Goal: Information Seeking & Learning: Learn about a topic

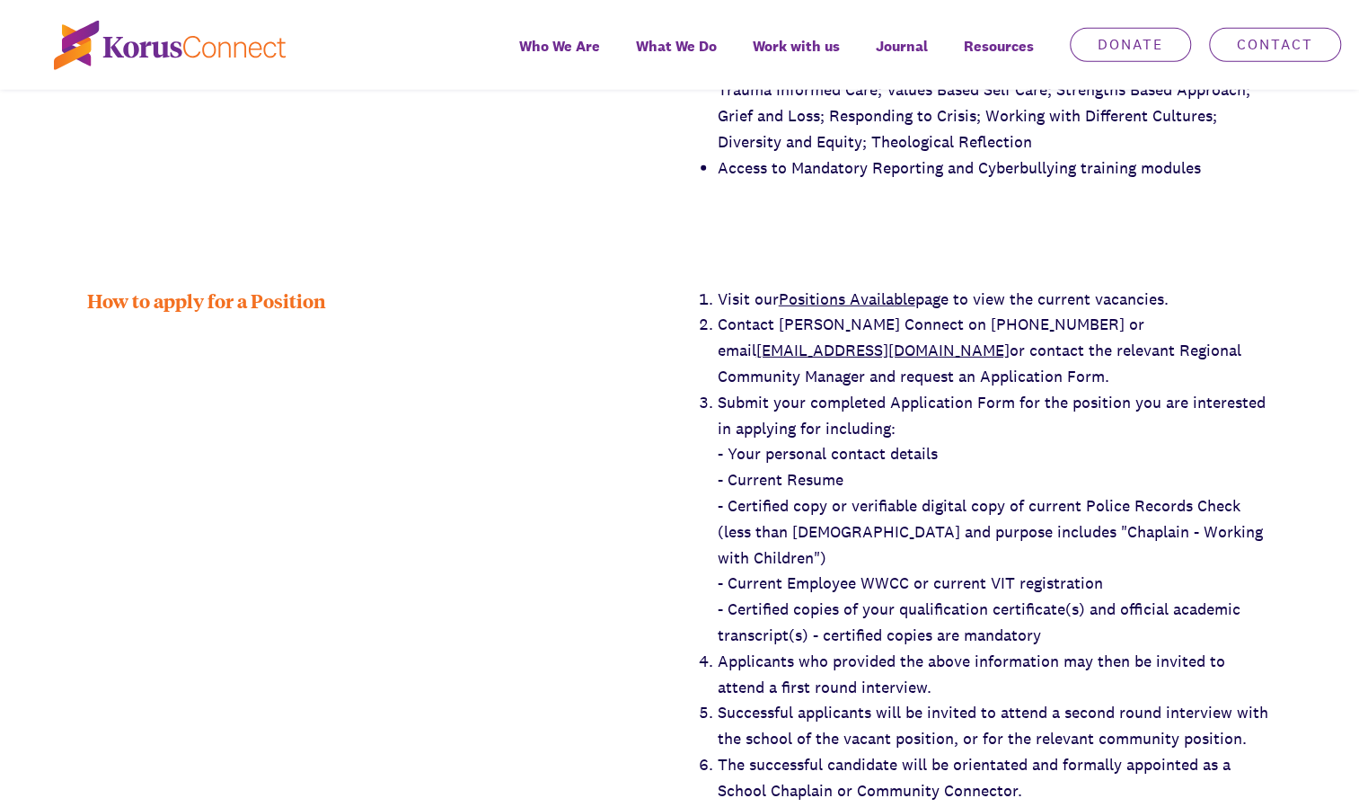
scroll to position [3042, 0]
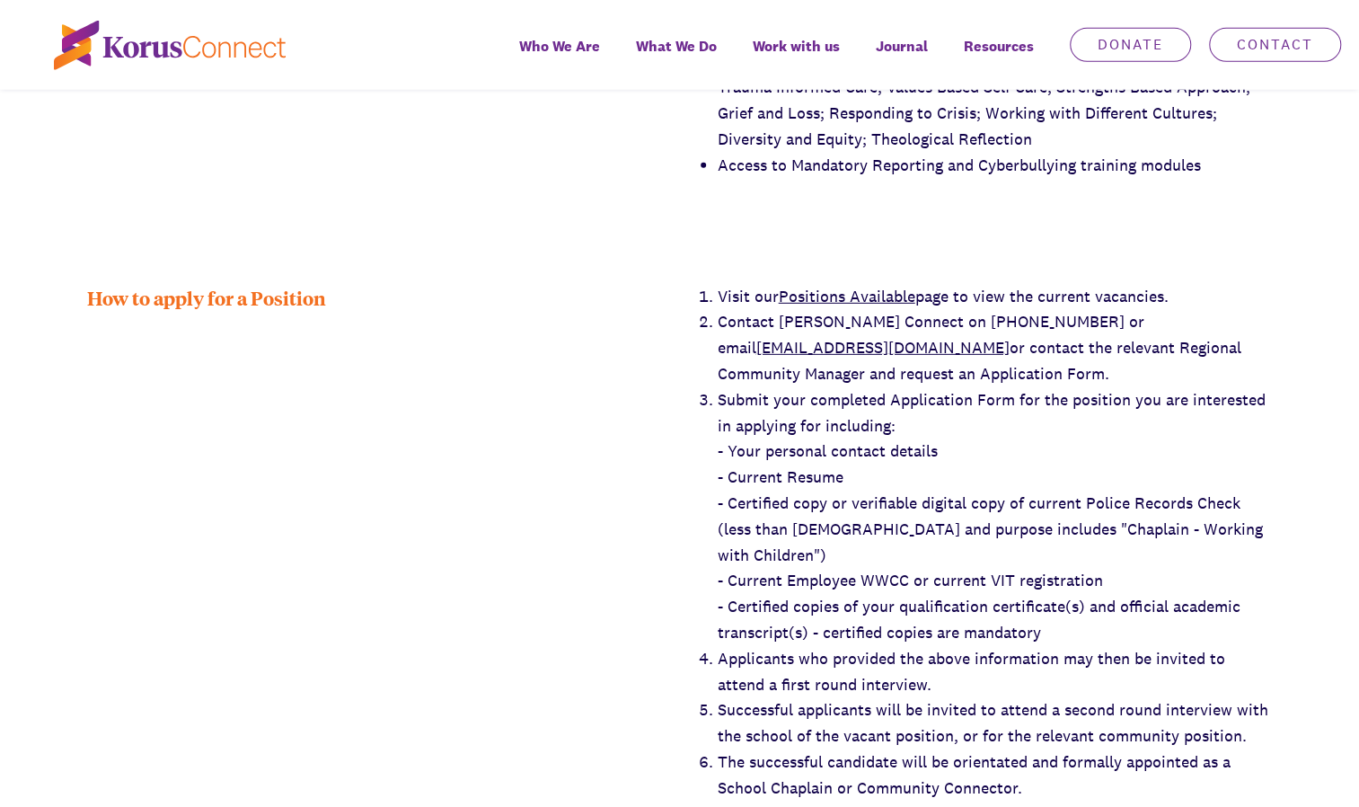
click at [849, 286] on link "Positions Available" at bounding box center [847, 296] width 137 height 21
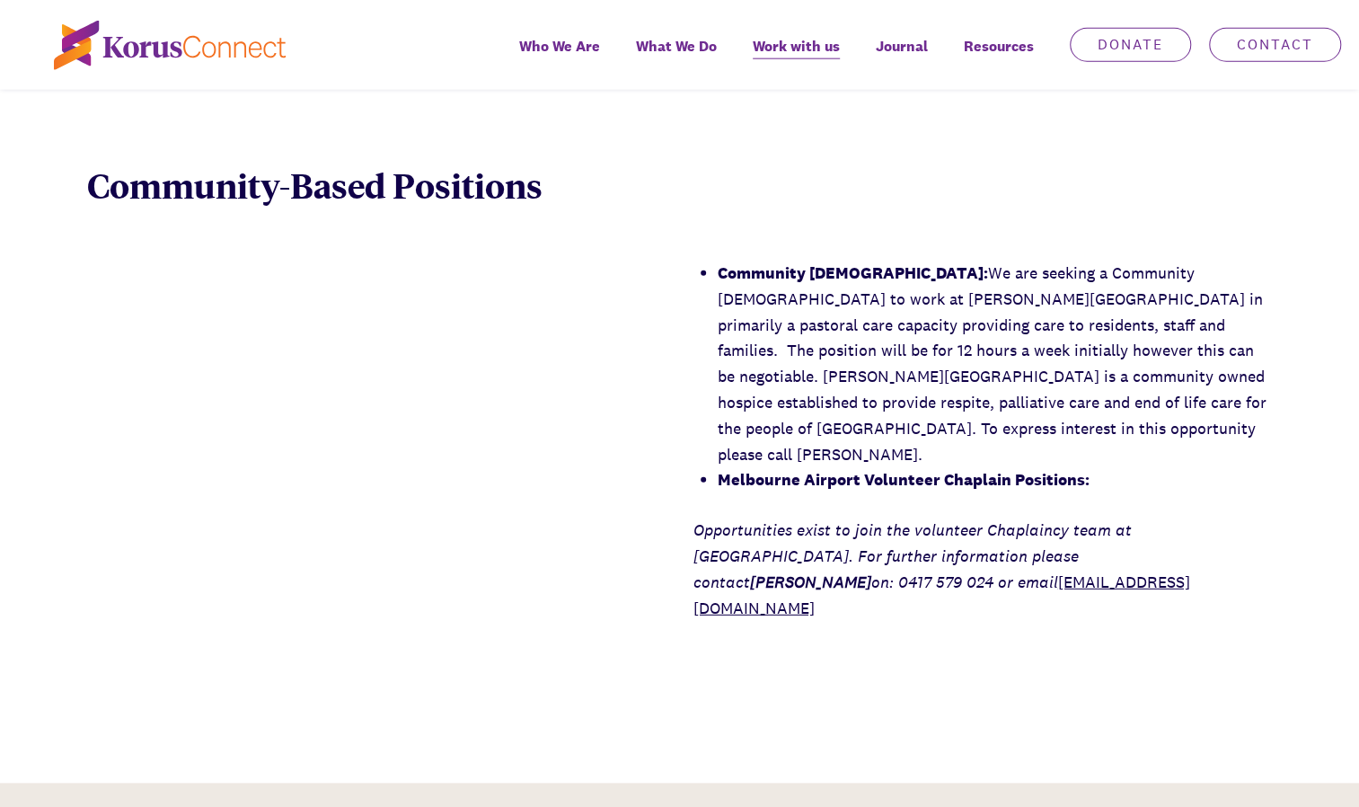
scroll to position [2667, 0]
